Goal: Task Accomplishment & Management: Use online tool/utility

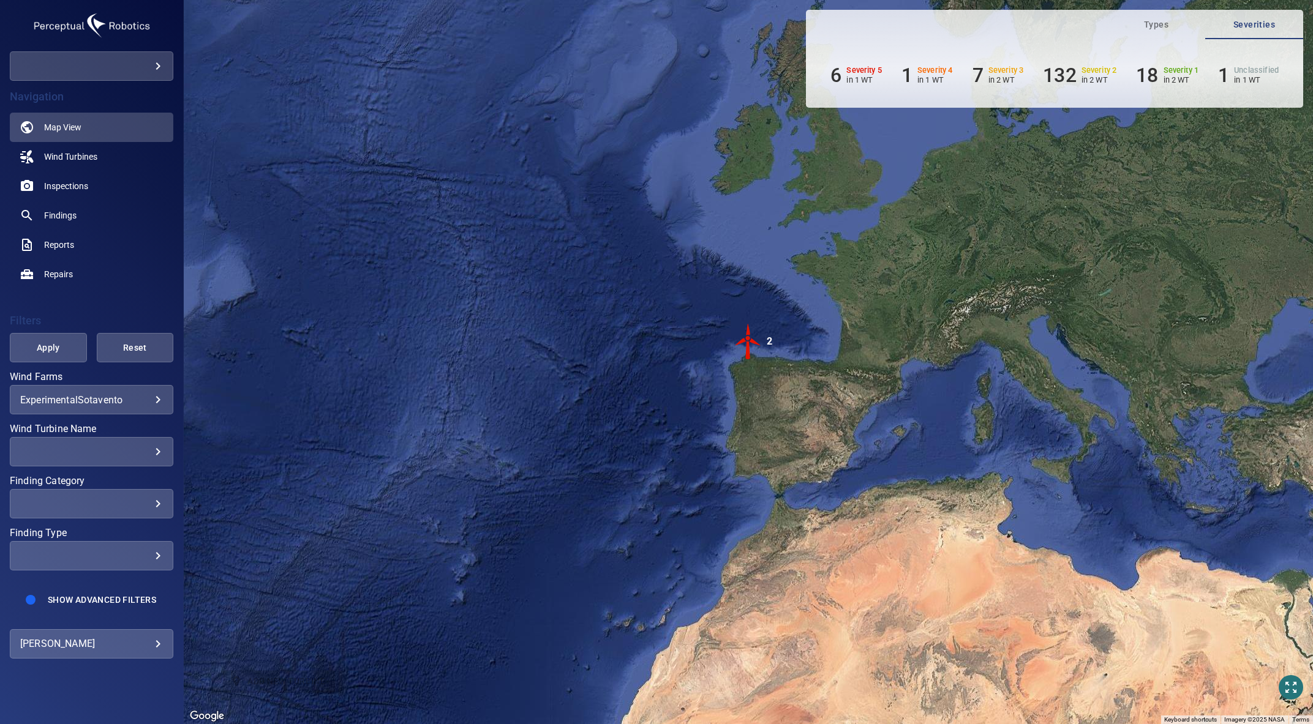
click at [82, 644] on body "**********" at bounding box center [656, 362] width 1313 height 724
click at [246, 651] on link "Upload" at bounding box center [247, 645] width 143 height 22
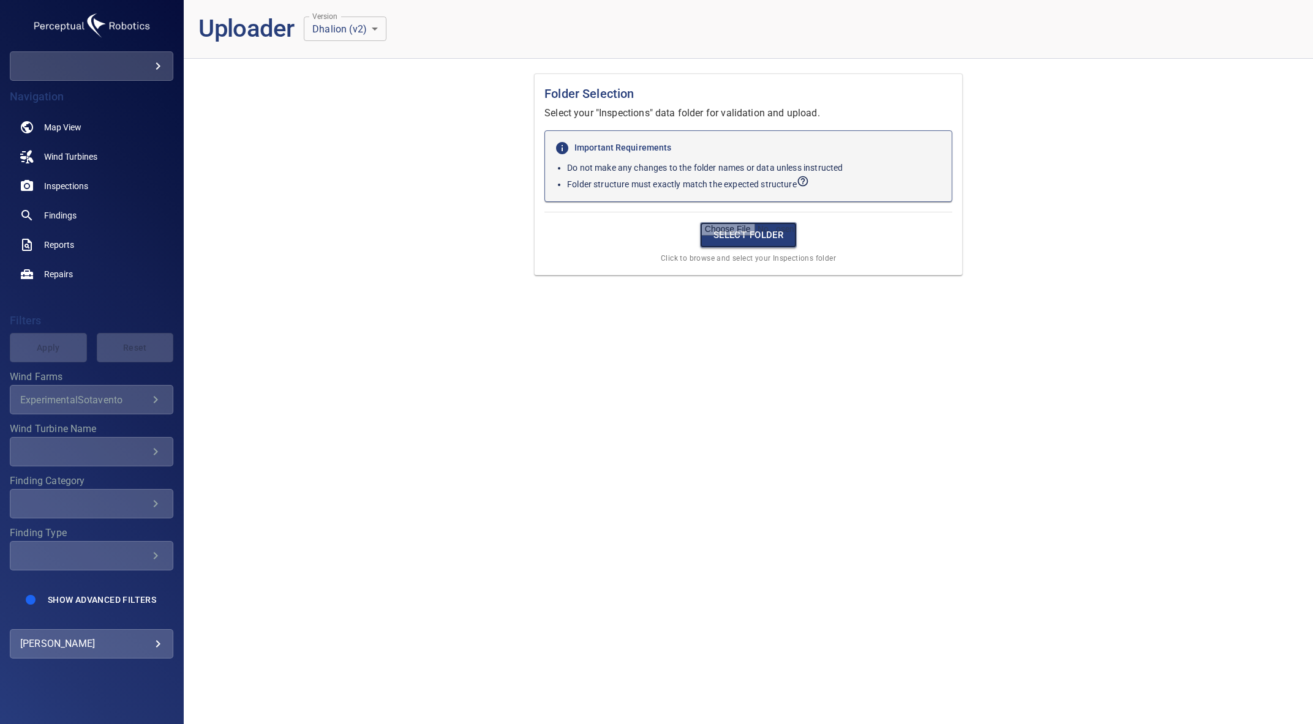
click at [715, 242] on input "file" at bounding box center [748, 235] width 97 height 26
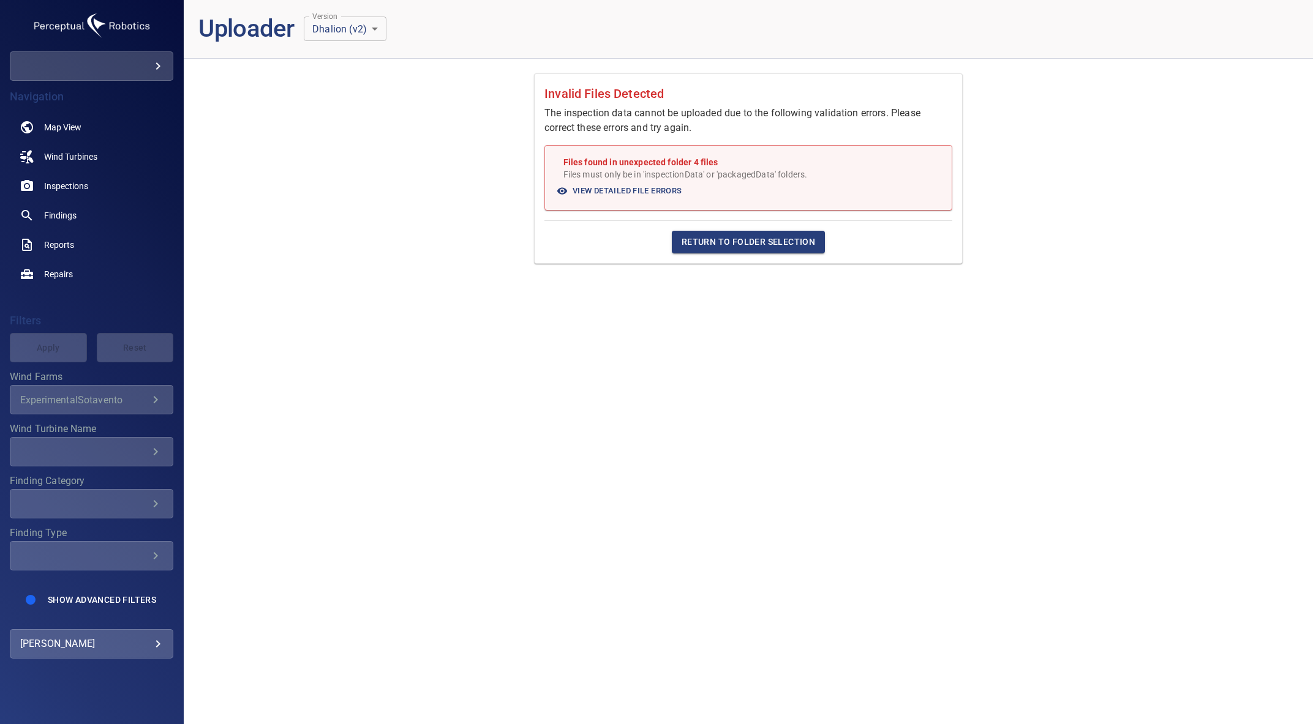
click at [637, 192] on span "View Detailed File Errors" at bounding box center [620, 191] width 124 height 14
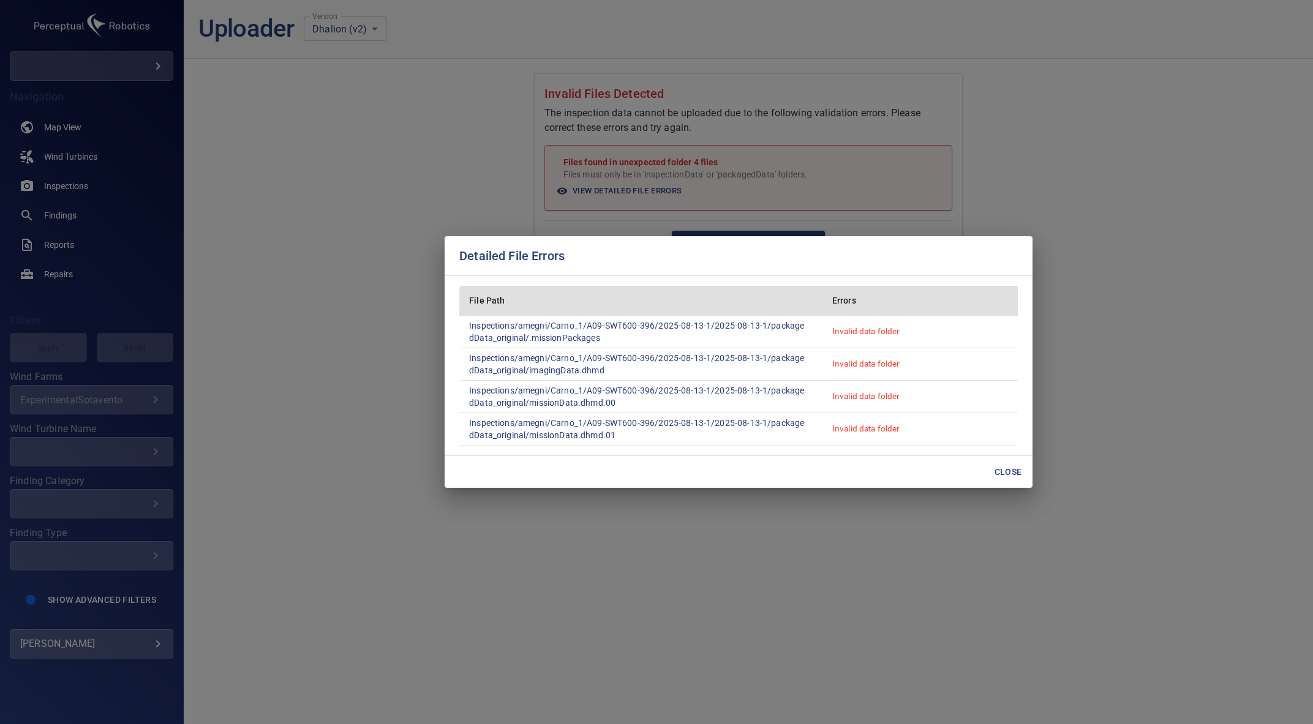
click at [1021, 467] on span "Close" at bounding box center [1007, 472] width 29 height 15
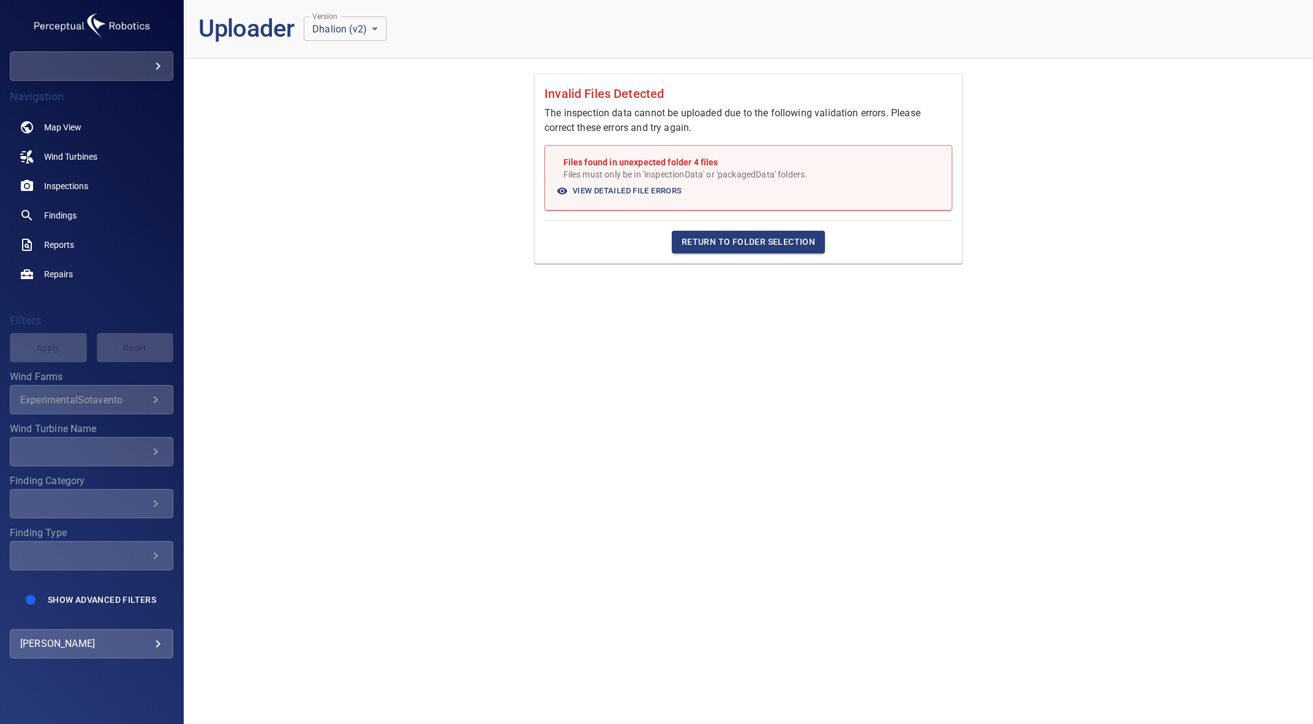
click at [745, 241] on span "Return to Folder Selection" at bounding box center [748, 242] width 133 height 15
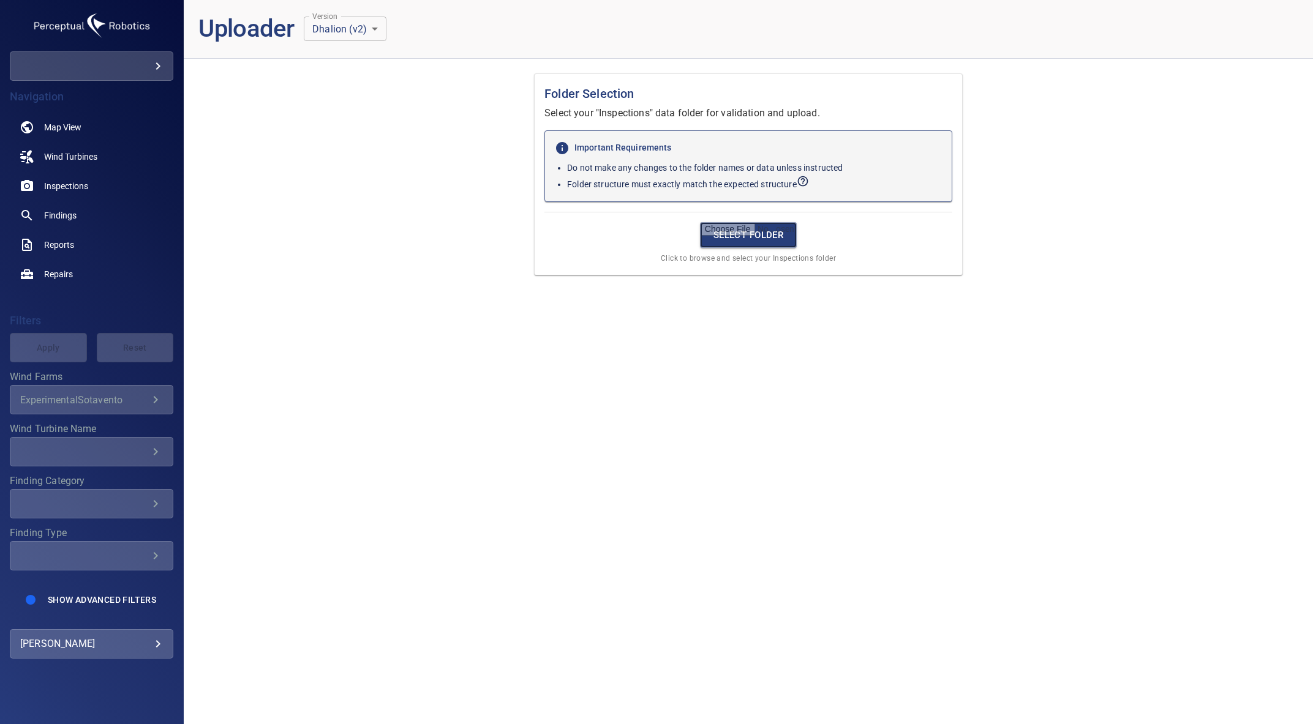
click at [745, 241] on input "file" at bounding box center [748, 235] width 97 height 26
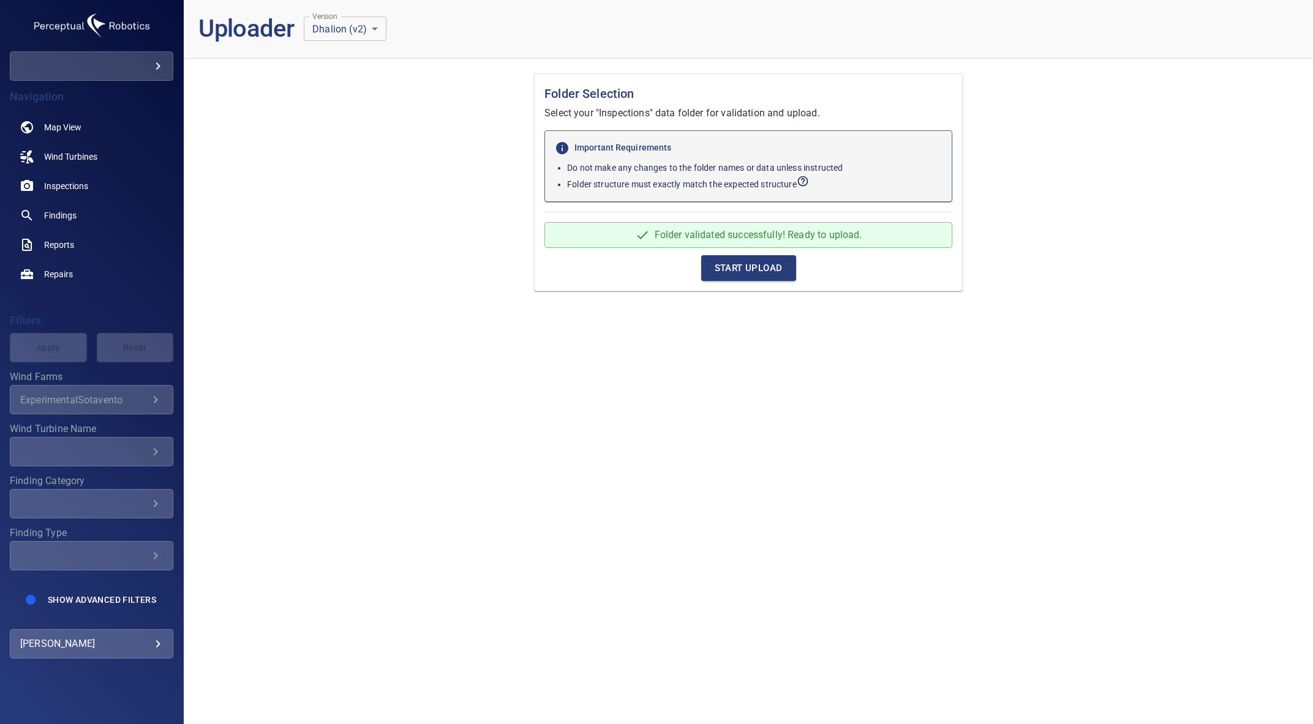
click at [724, 269] on span "Start Upload" at bounding box center [749, 268] width 68 height 16
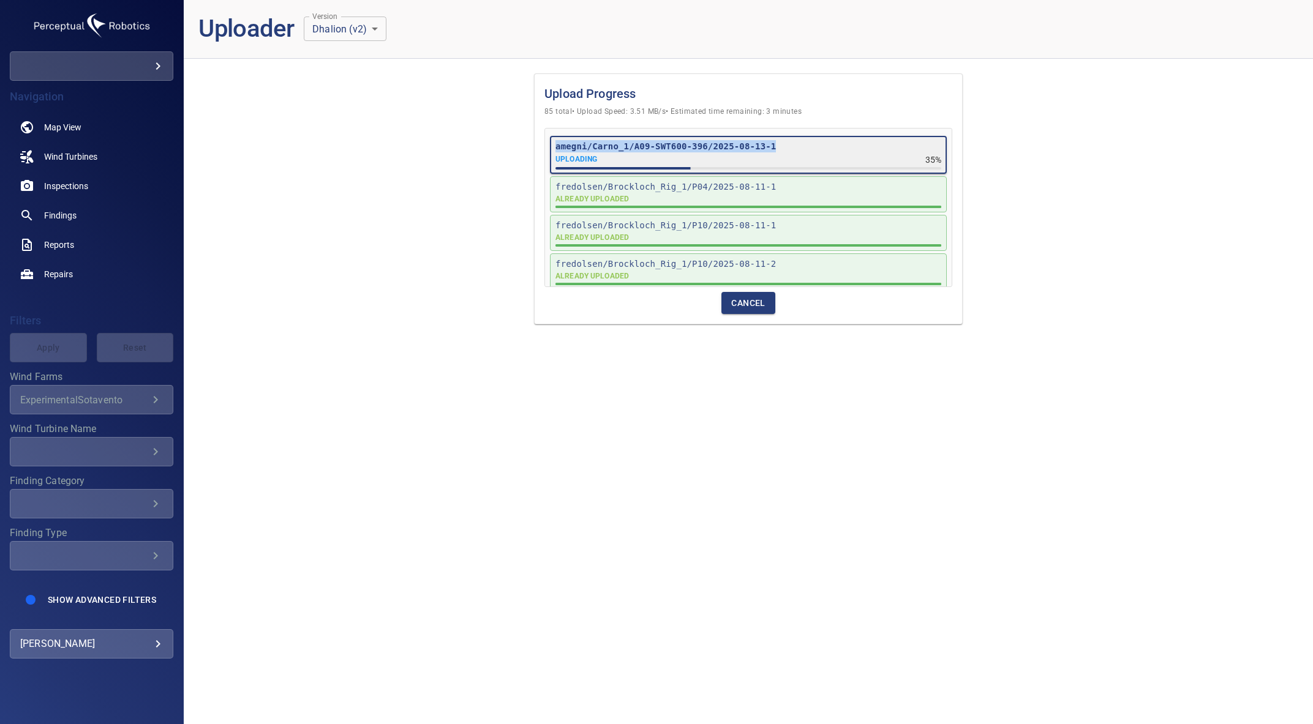
drag, startPoint x: 777, startPoint y: 145, endPoint x: 556, endPoint y: 144, distance: 221.1
click at [556, 144] on p "amegni/Carno_1/A09-SWT600-396/2025-08-13-1" at bounding box center [748, 146] width 386 height 12
copy p "amegni/Carno_1/A09-SWT600-396/2025-08-13-1"
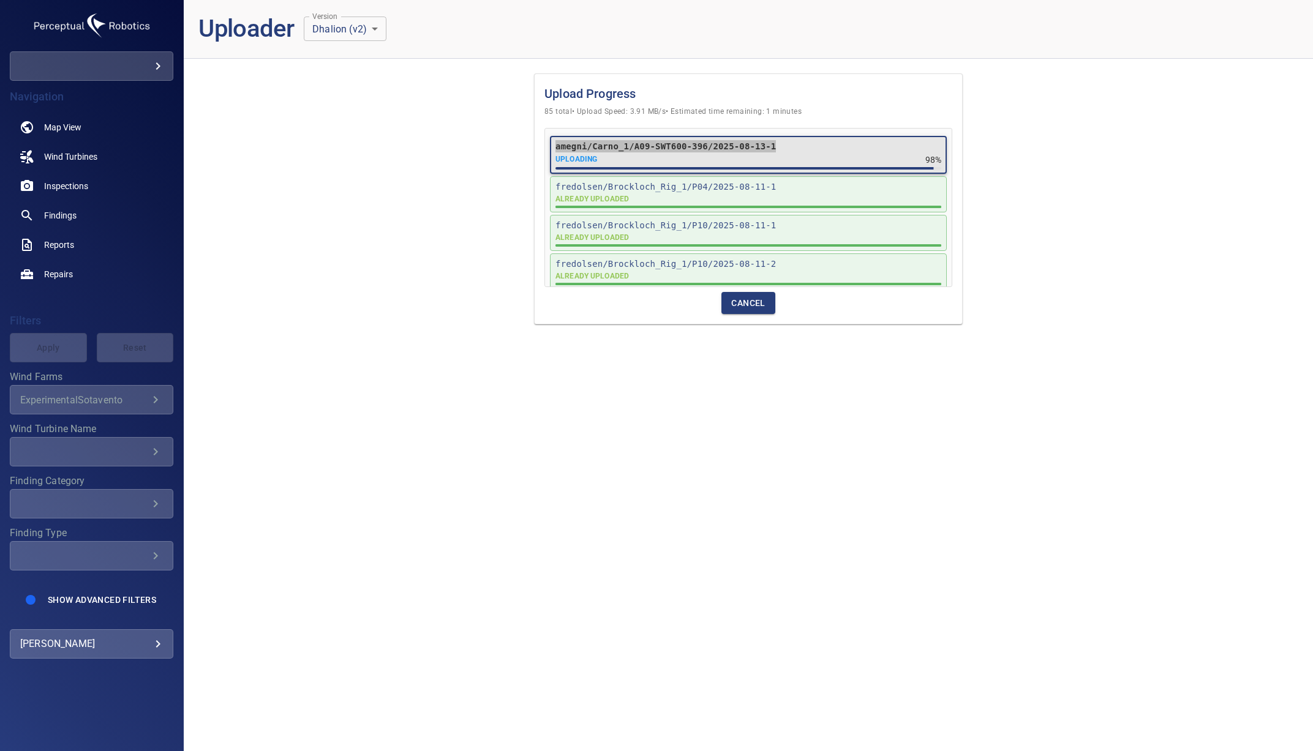
click at [376, 157] on div "Upload Progress 85 total • Upload Speed: 3.91 MB/s • Estimated time remaining: …" at bounding box center [748, 199] width 1129 height 261
click at [133, 68] on body "**********" at bounding box center [656, 375] width 1313 height 751
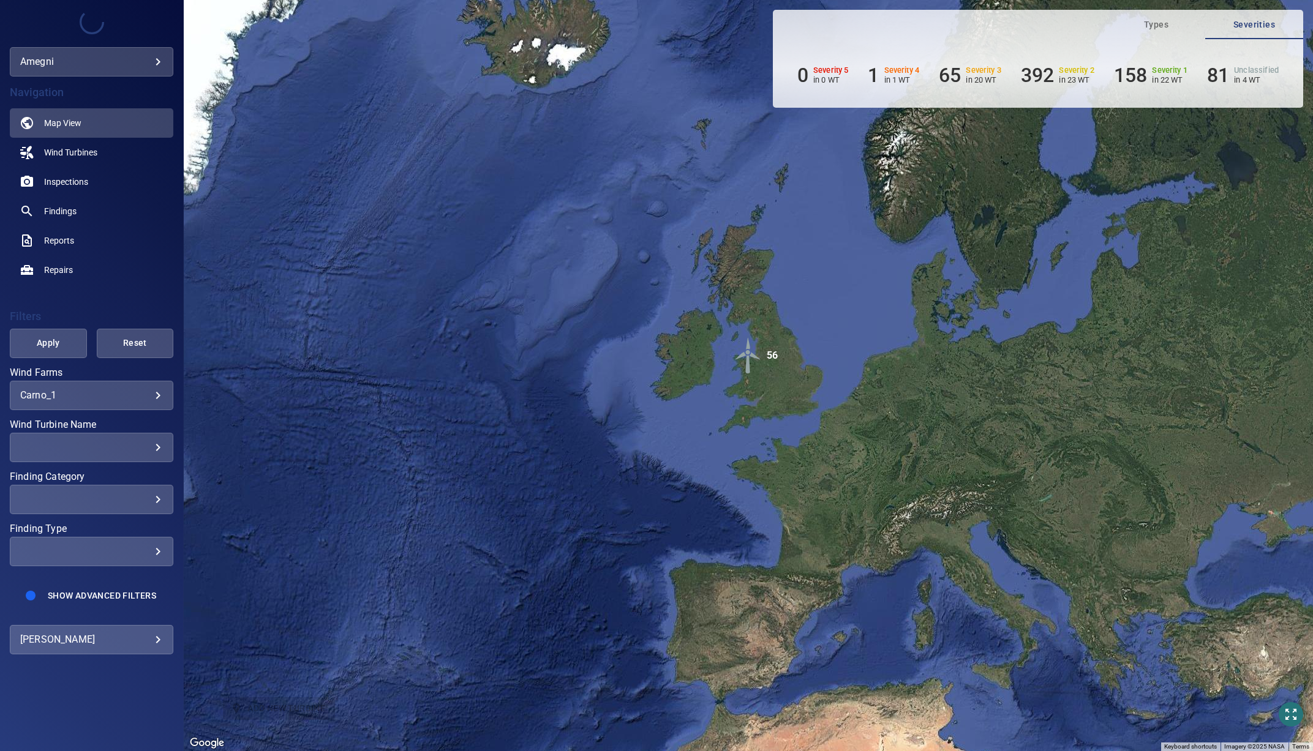
click at [746, 356] on img "56" at bounding box center [748, 355] width 37 height 37
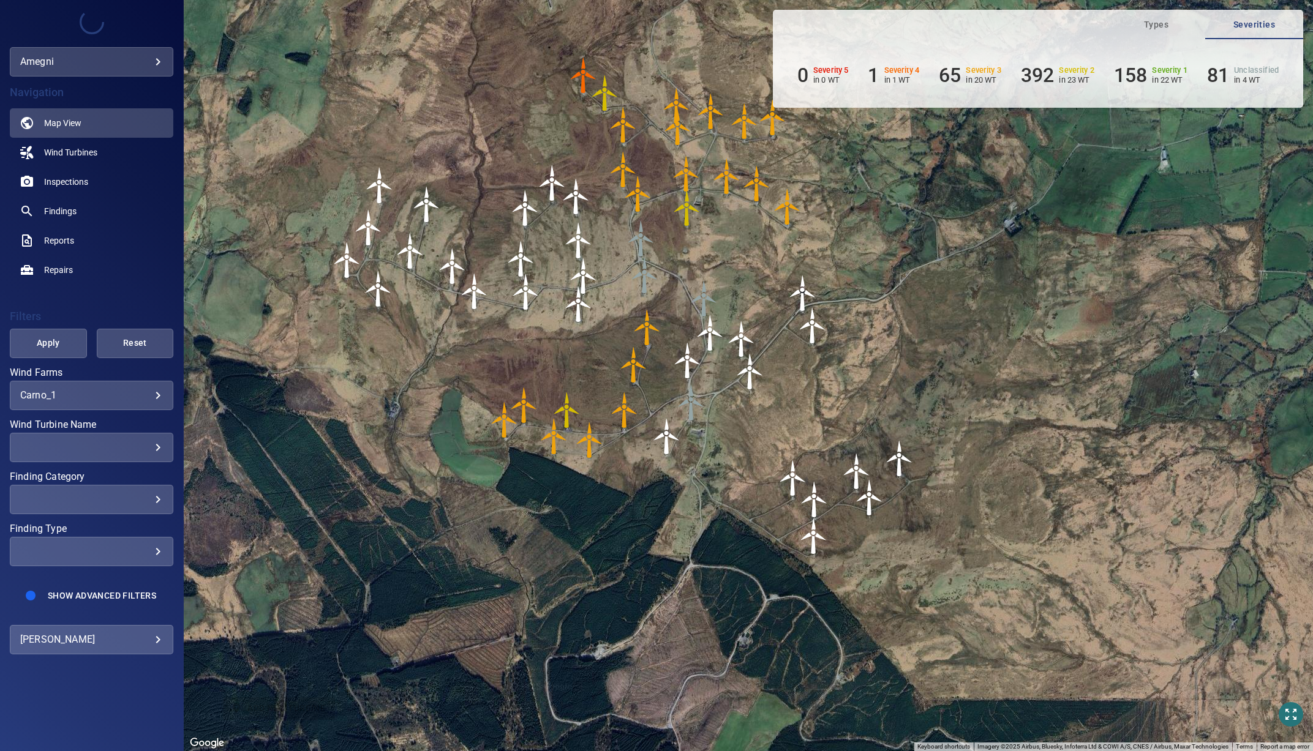
drag, startPoint x: 690, startPoint y: 364, endPoint x: 581, endPoint y: 319, distance: 117.8
click at [581, 319] on img "B10-SWT600-384" at bounding box center [578, 304] width 37 height 37
click at [123, 442] on div "​" at bounding box center [91, 448] width 143 height 12
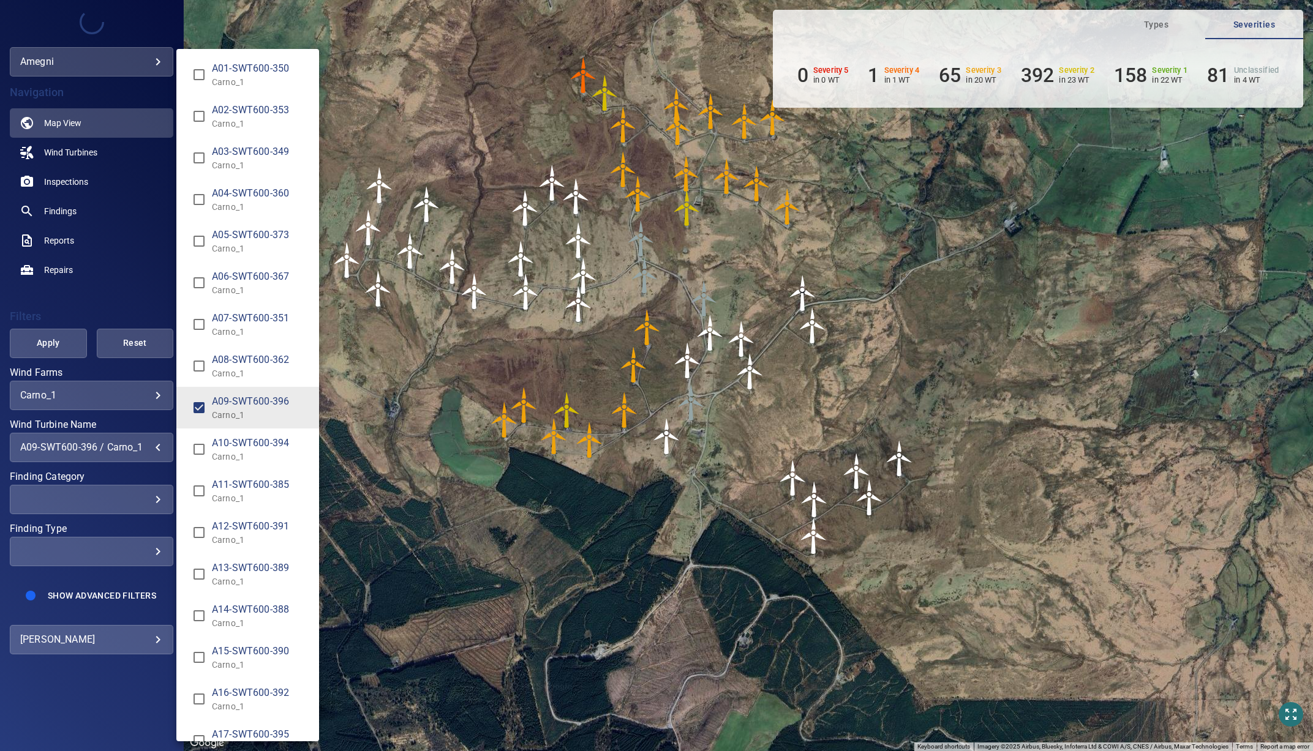
type input "**********"
click at [59, 350] on div "Wind Turbine Name" at bounding box center [656, 375] width 1313 height 751
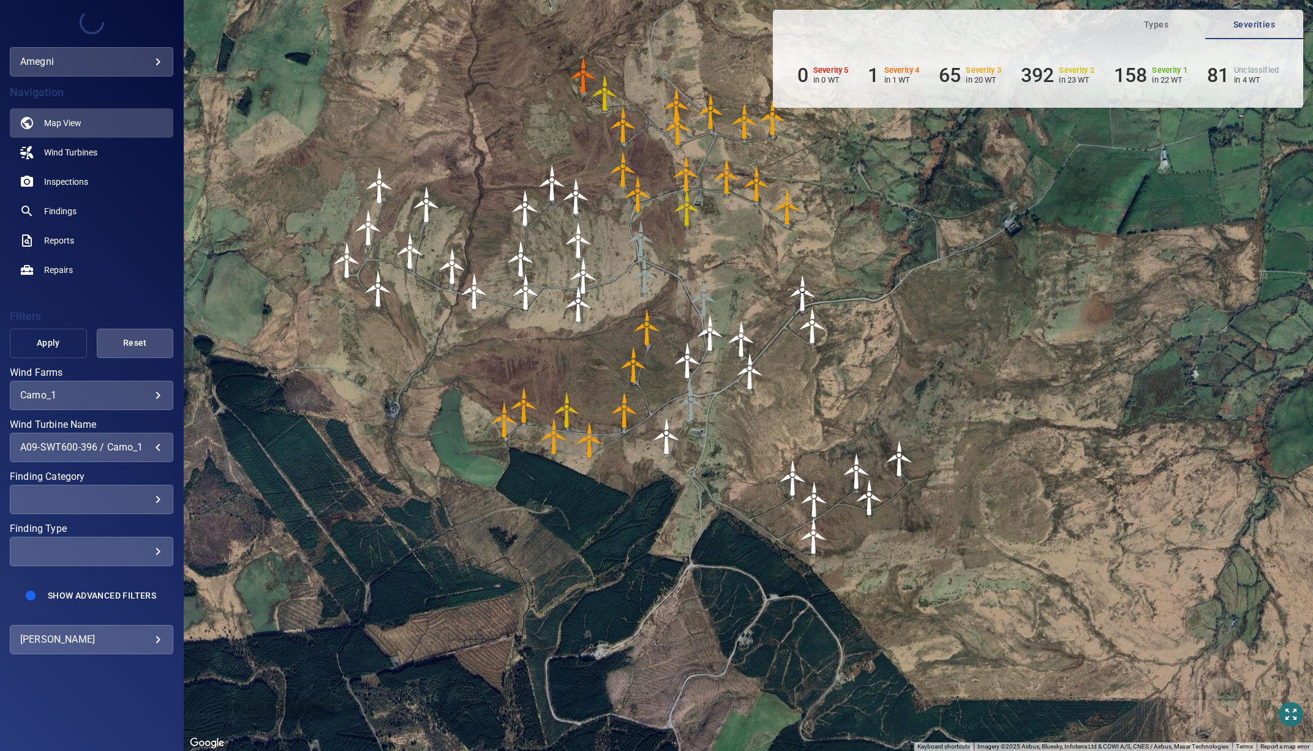
click at [53, 344] on span "Apply" at bounding box center [48, 343] width 47 height 15
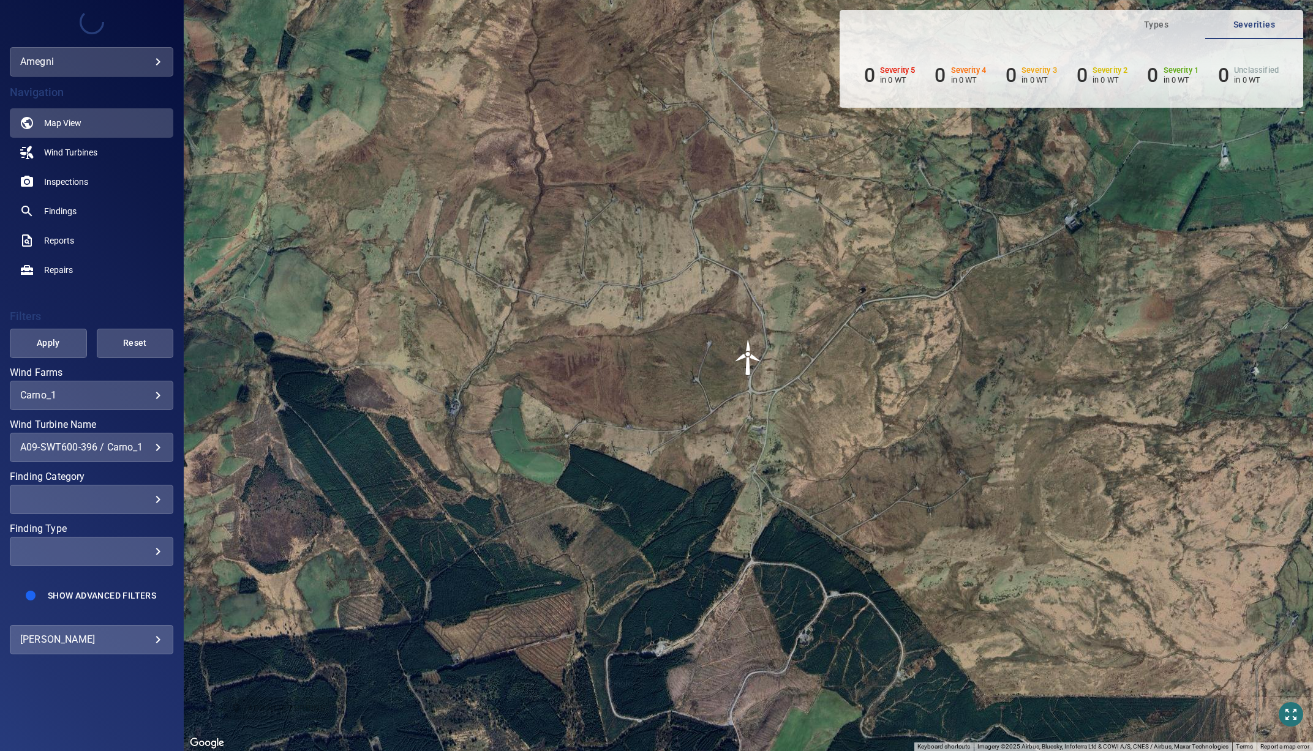
click at [746, 358] on img "A09-SWT600-396" at bounding box center [748, 357] width 37 height 37
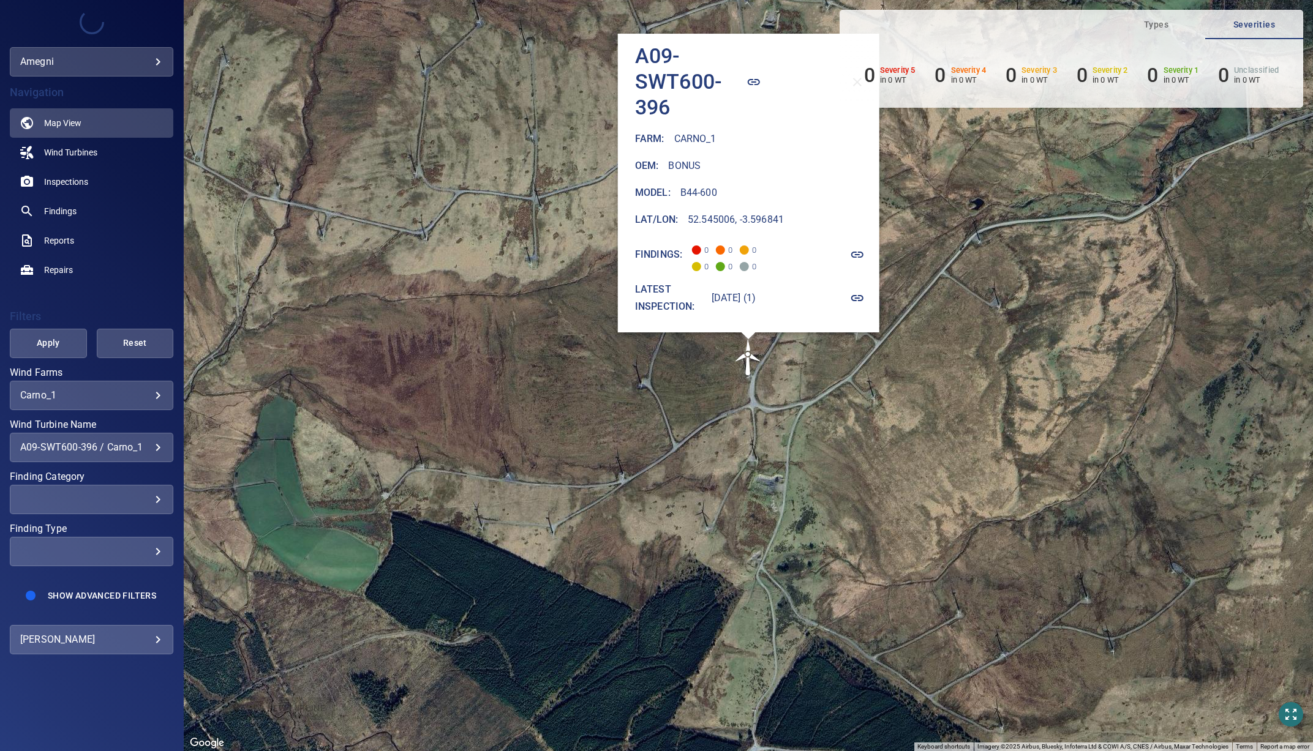
click at [862, 296] on icon "button" at bounding box center [857, 298] width 12 height 6
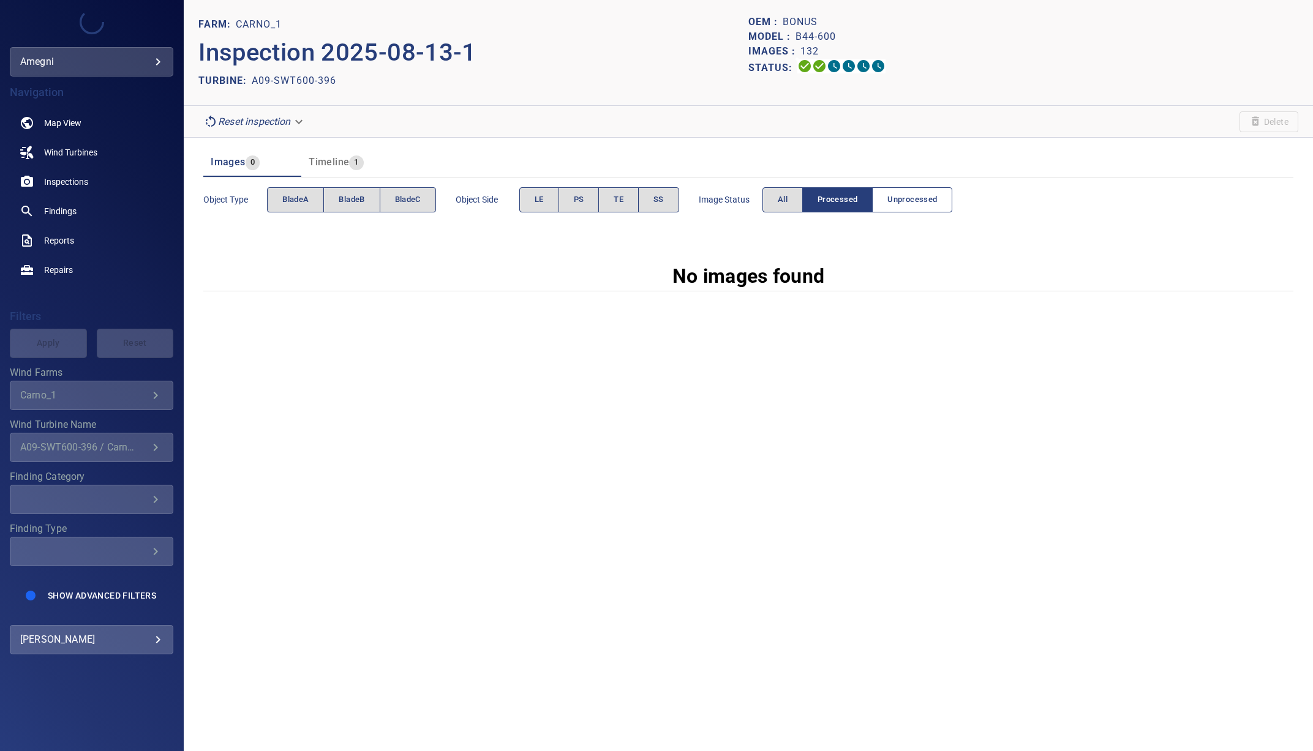
click at [914, 195] on span "Unprocessed" at bounding box center [912, 200] width 50 height 14
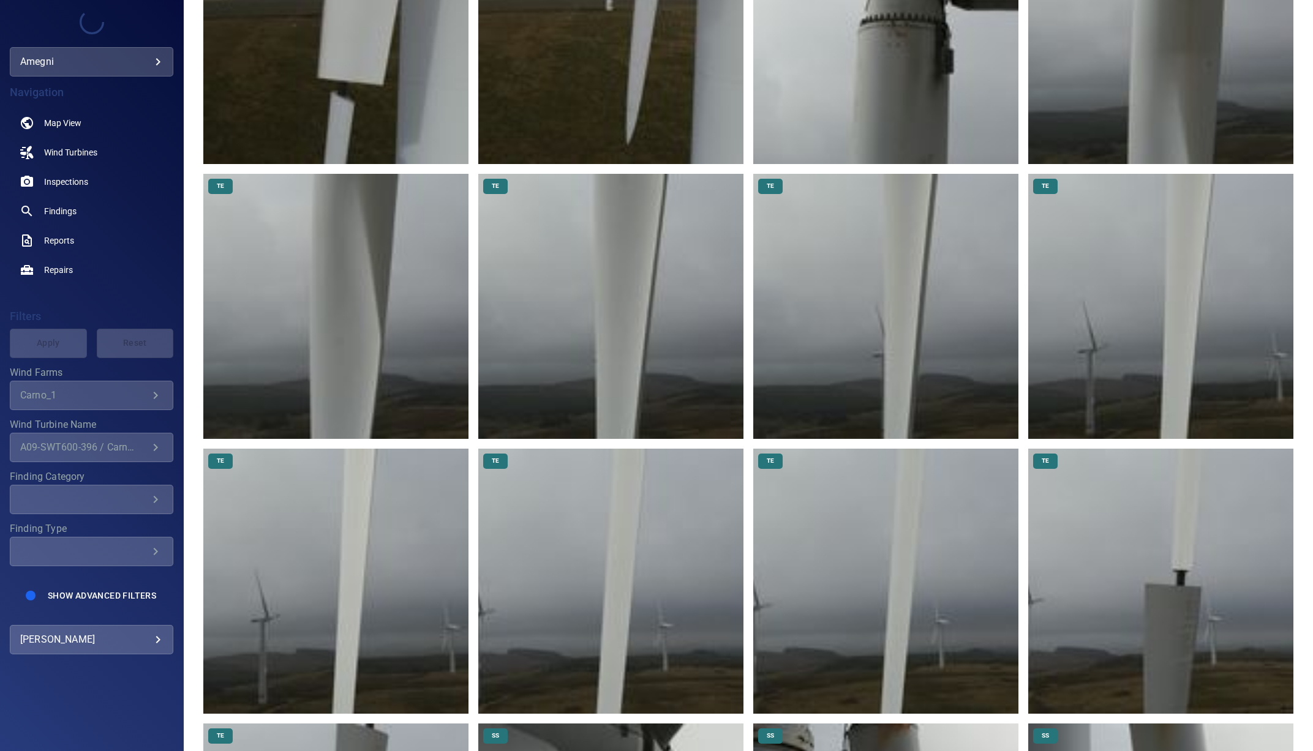
scroll to position [1641, 0]
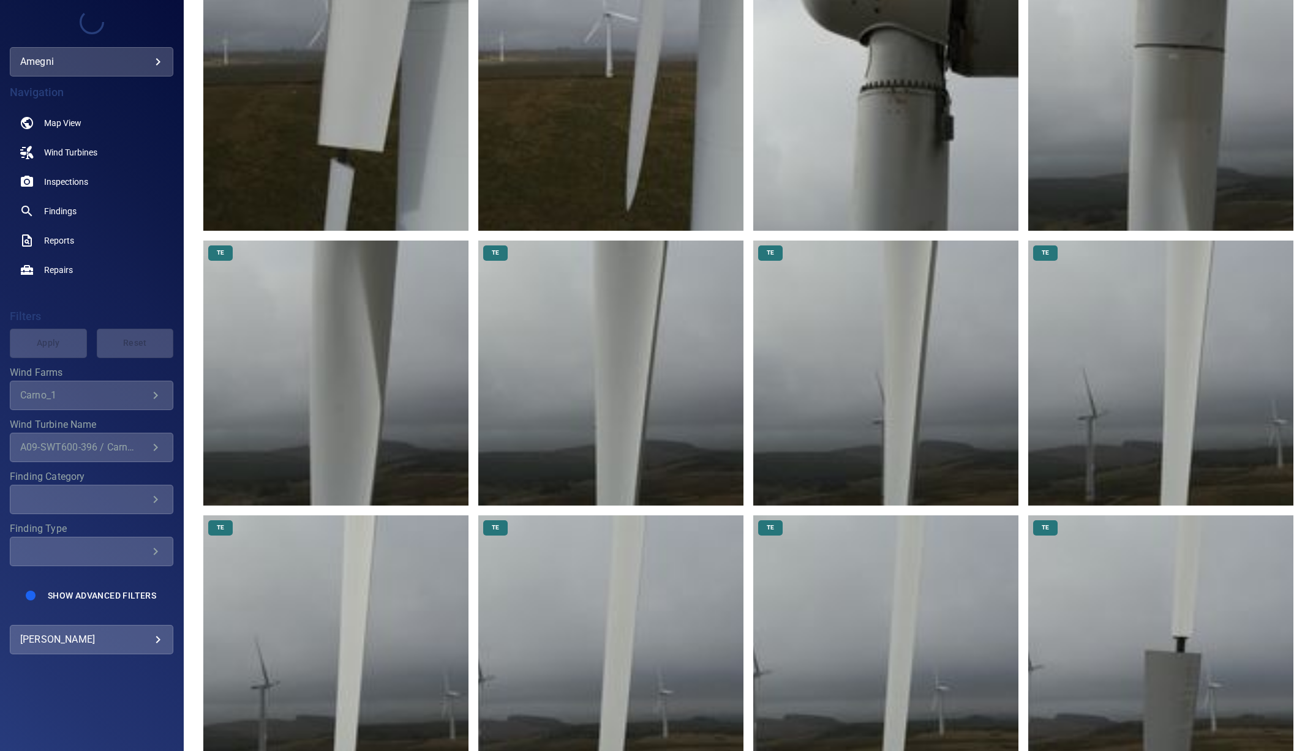
click at [377, 153] on img at bounding box center [335, 98] width 265 height 265
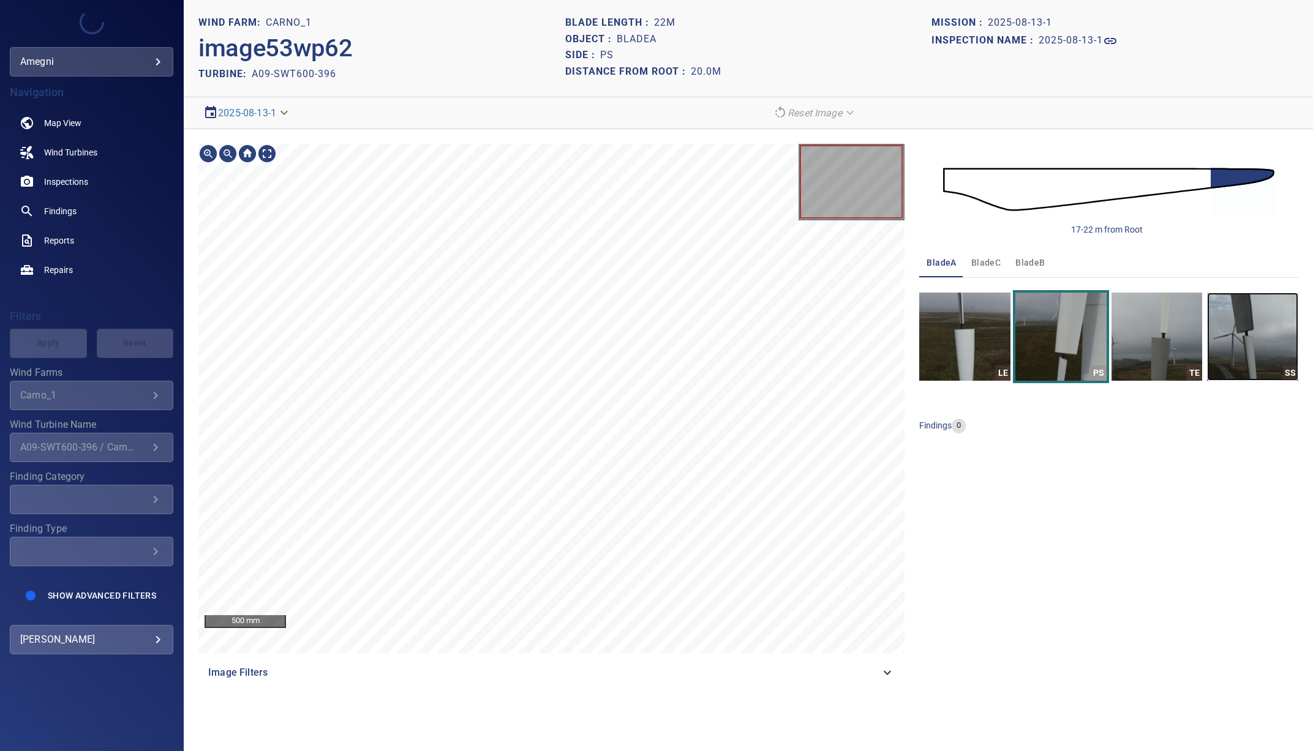
click at [1260, 359] on img "button" at bounding box center [1252, 337] width 91 height 88
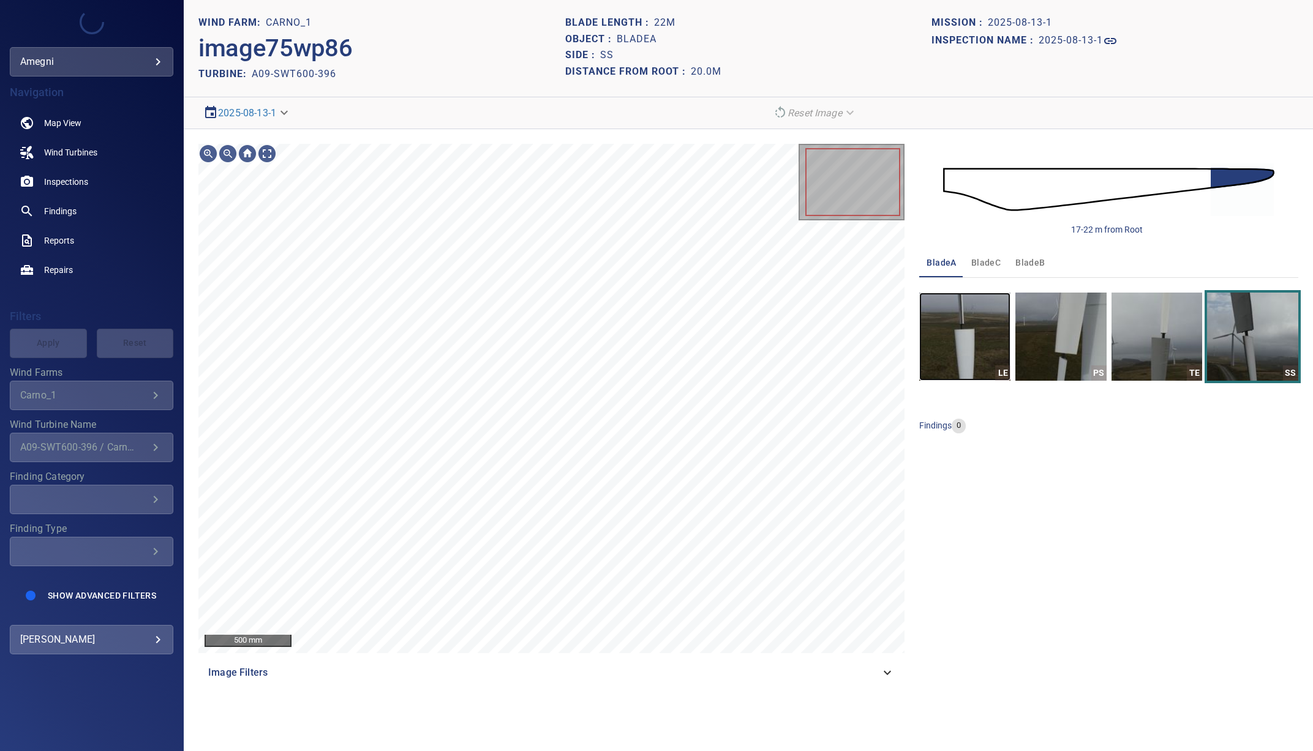
click at [967, 347] on img "button" at bounding box center [964, 337] width 91 height 88
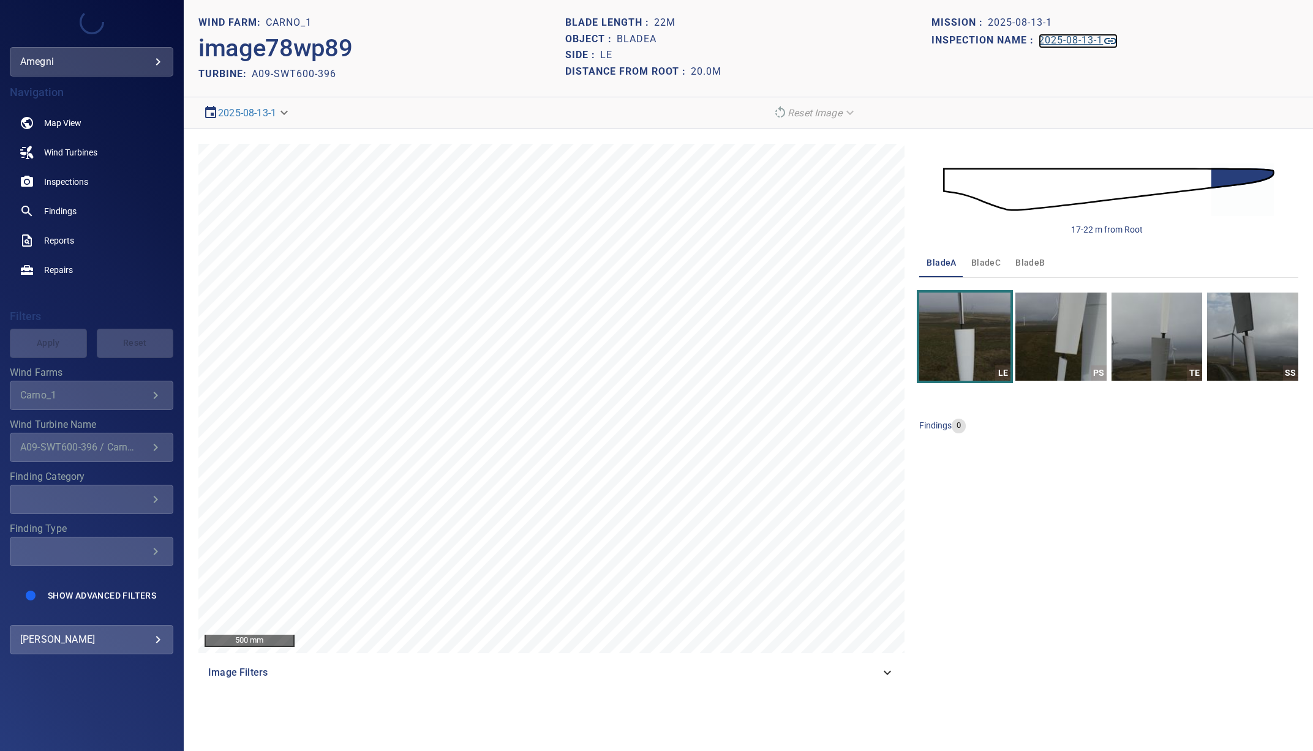
click at [1118, 43] on icon at bounding box center [1110, 41] width 15 height 15
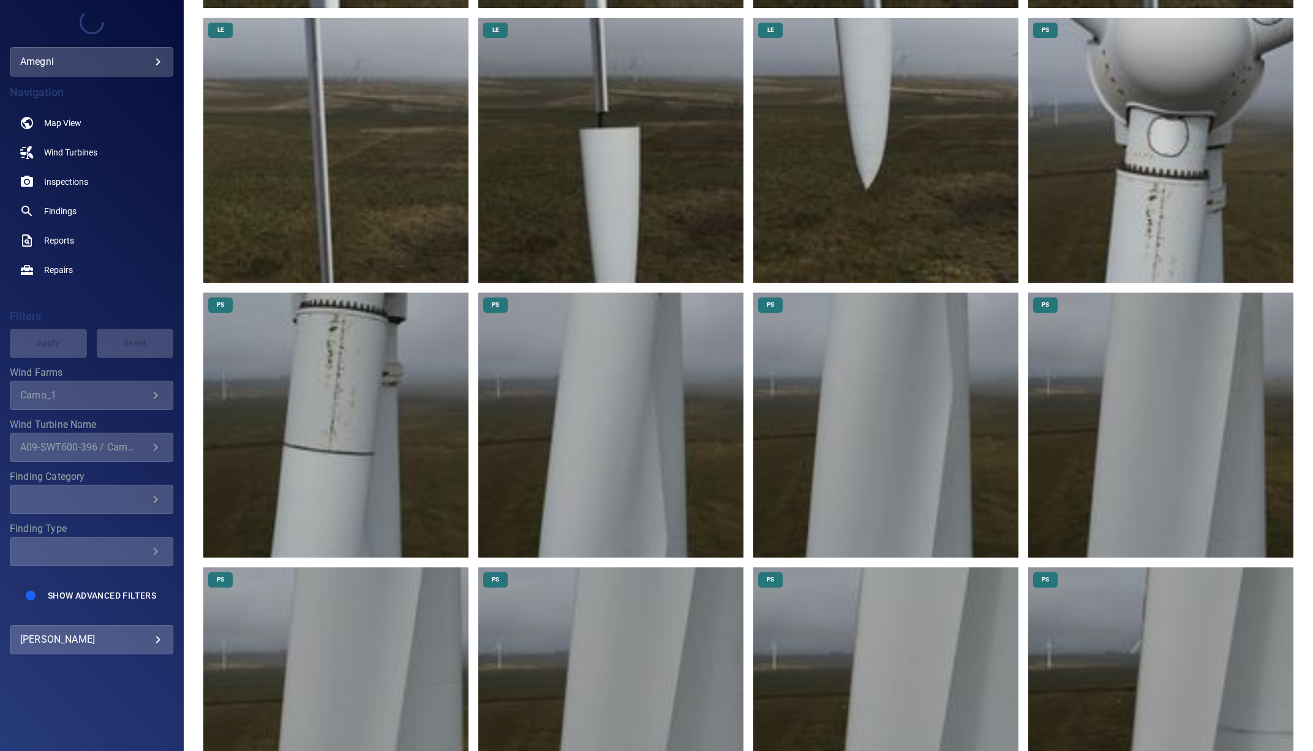
scroll to position [722, 0]
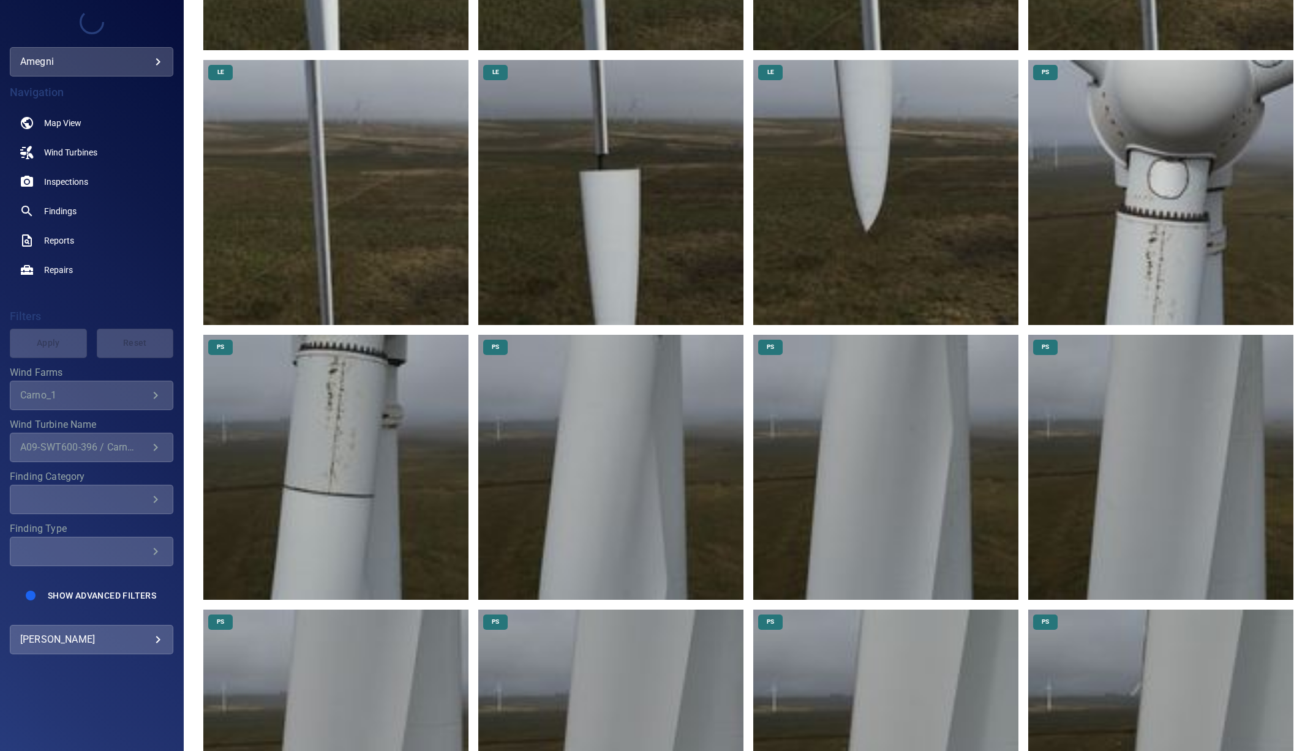
click at [887, 207] on img at bounding box center [885, 192] width 265 height 265
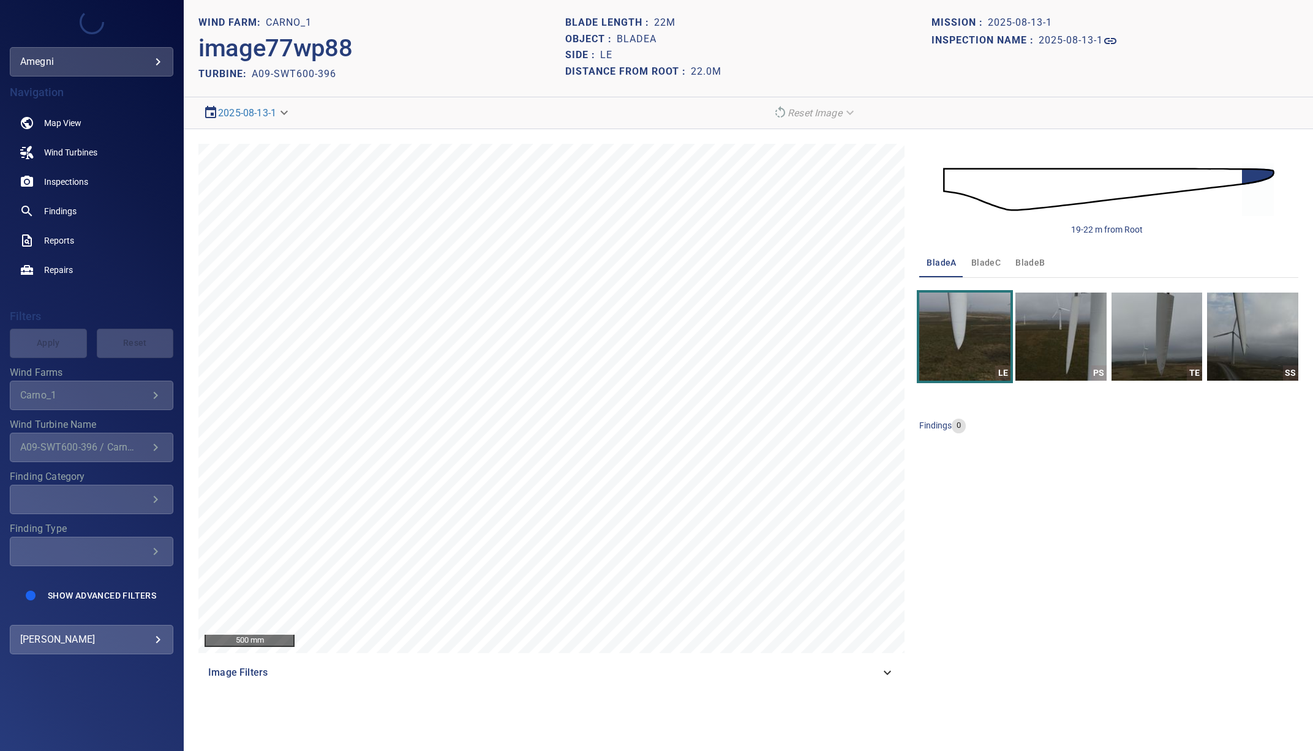
click at [1241, 175] on img at bounding box center [1108, 189] width 331 height 80
click at [1284, 171] on div "19-22 m from Root" at bounding box center [1108, 190] width 379 height 92
click at [1260, 345] on img "button" at bounding box center [1252, 337] width 91 height 88
